Goal: Task Accomplishment & Management: Use online tool/utility

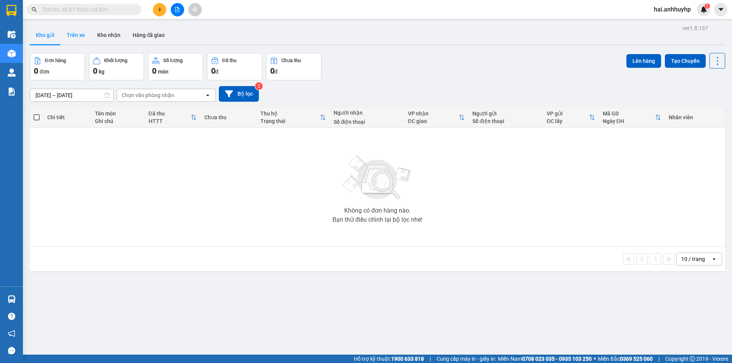
click at [79, 30] on button "Trên xe" at bounding box center [76, 35] width 30 height 18
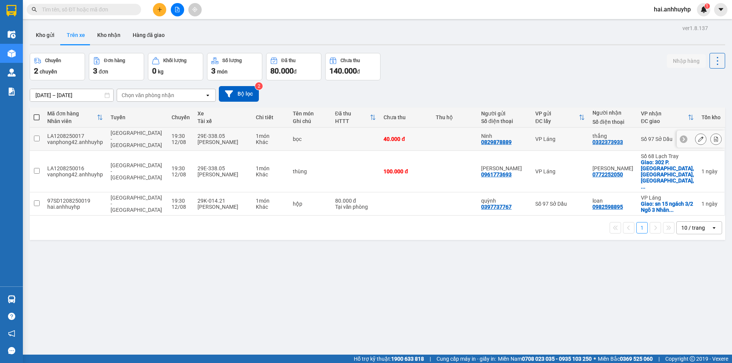
click at [36, 136] on input "checkbox" at bounding box center [37, 139] width 6 height 6
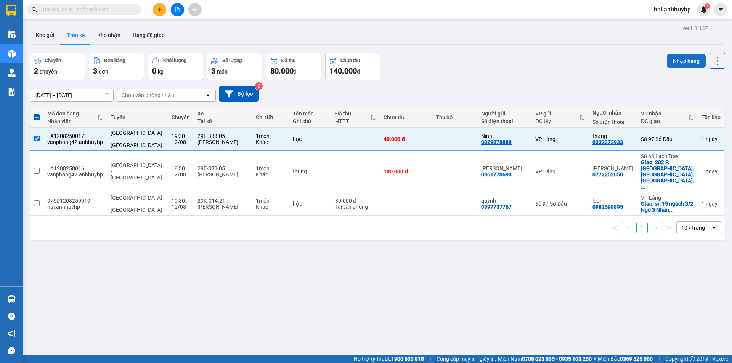
click at [677, 58] on button "Nhập hàng" at bounding box center [686, 61] width 39 height 14
checkbox input "false"
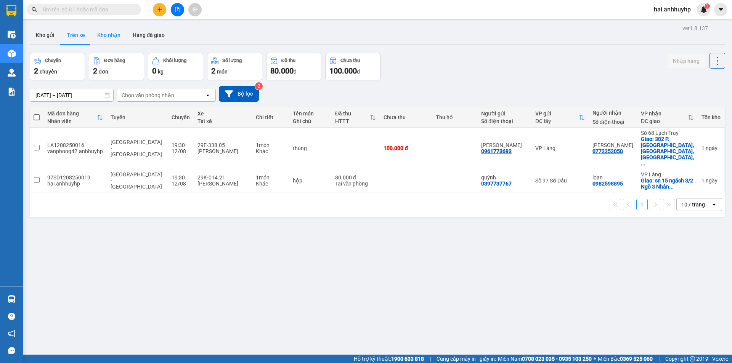
click at [104, 34] on button "Kho nhận" at bounding box center [108, 35] width 35 height 18
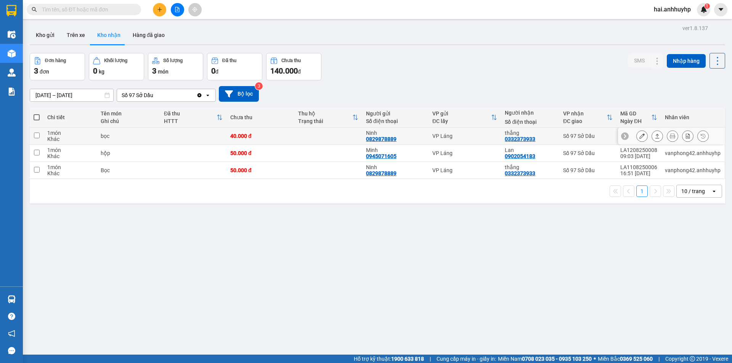
click at [37, 136] on input "checkbox" at bounding box center [37, 136] width 6 height 6
checkbox input "true"
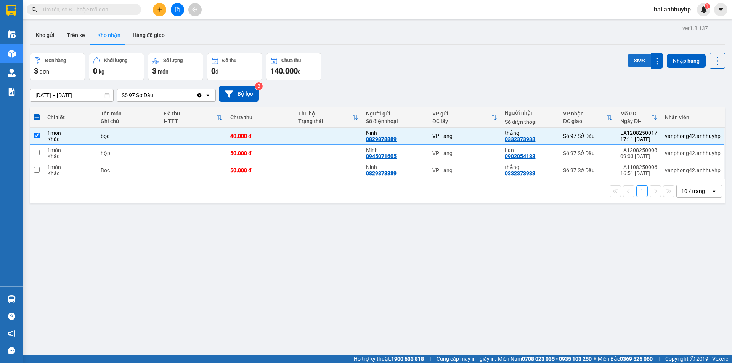
click at [630, 62] on button "SMS" at bounding box center [639, 61] width 23 height 14
drag, startPoint x: 74, startPoint y: 37, endPoint x: 67, endPoint y: 33, distance: 7.7
click at [67, 34] on button "Trên xe" at bounding box center [76, 35] width 30 height 18
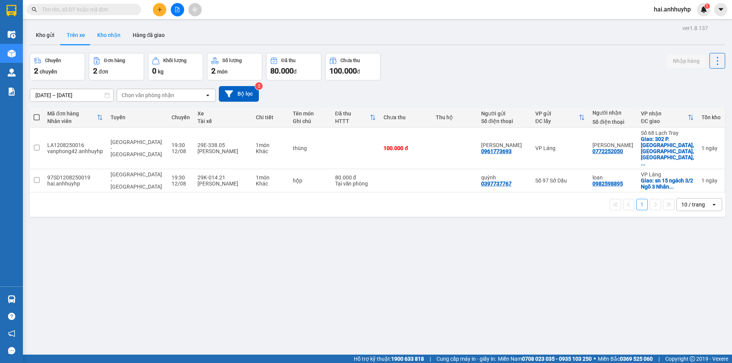
click at [112, 42] on button "Kho nhận" at bounding box center [108, 35] width 35 height 18
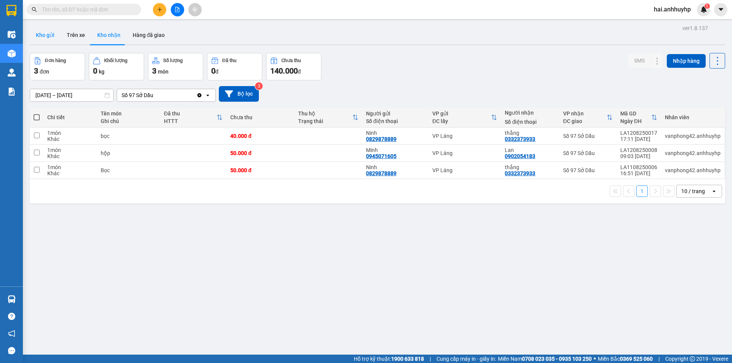
click at [50, 34] on button "Kho gửi" at bounding box center [45, 35] width 31 height 18
